Goal: Task Accomplishment & Management: Use online tool/utility

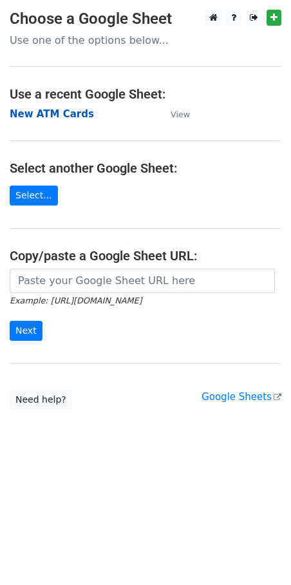
click at [60, 119] on strong "New ATM Cards" at bounding box center [52, 114] width 84 height 12
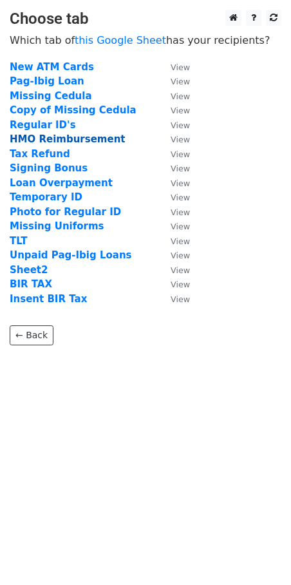
click at [70, 143] on strong "HMO Reimbursement" at bounding box center [68, 139] width 116 height 12
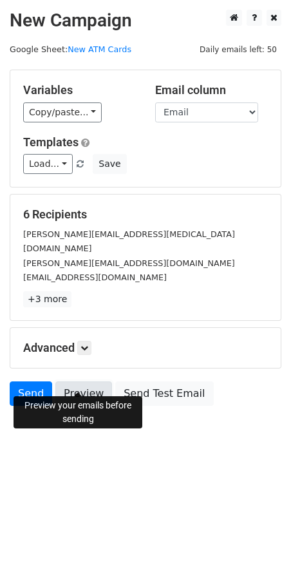
click at [80, 383] on link "Preview" at bounding box center [83, 393] width 57 height 24
